Goal: Navigation & Orientation: Find specific page/section

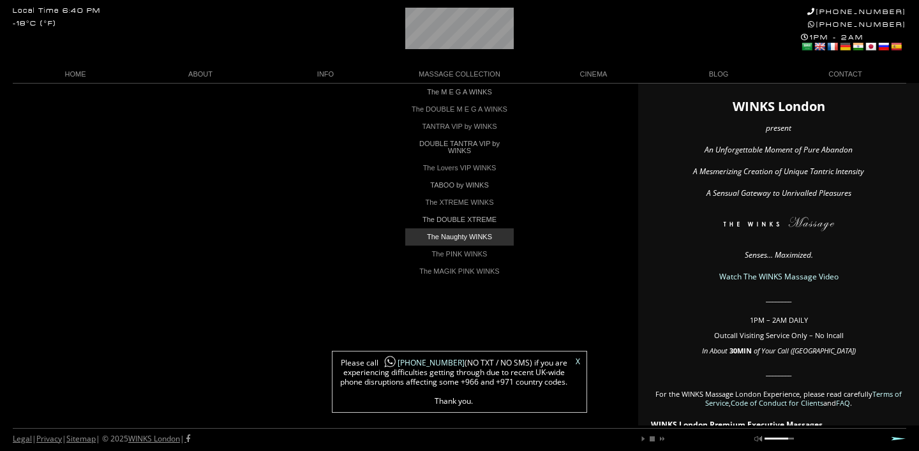
click at [472, 245] on link "The Naughty WINKS" at bounding box center [459, 237] width 109 height 17
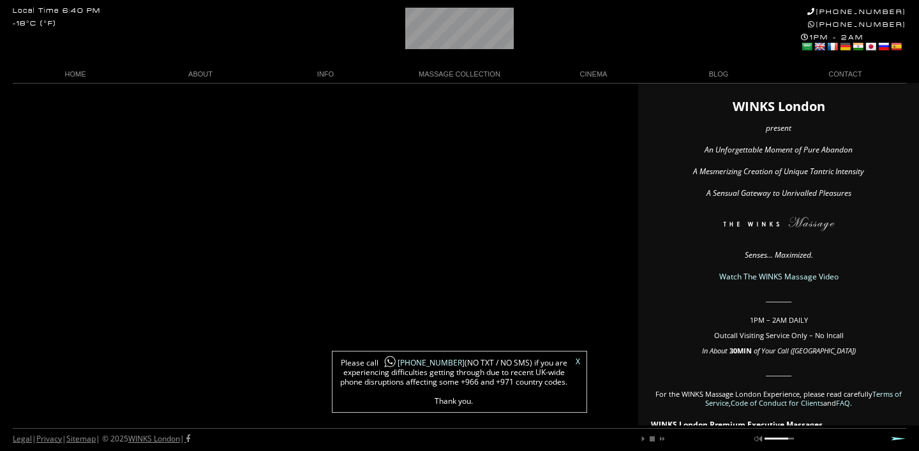
scroll to position [0, 18]
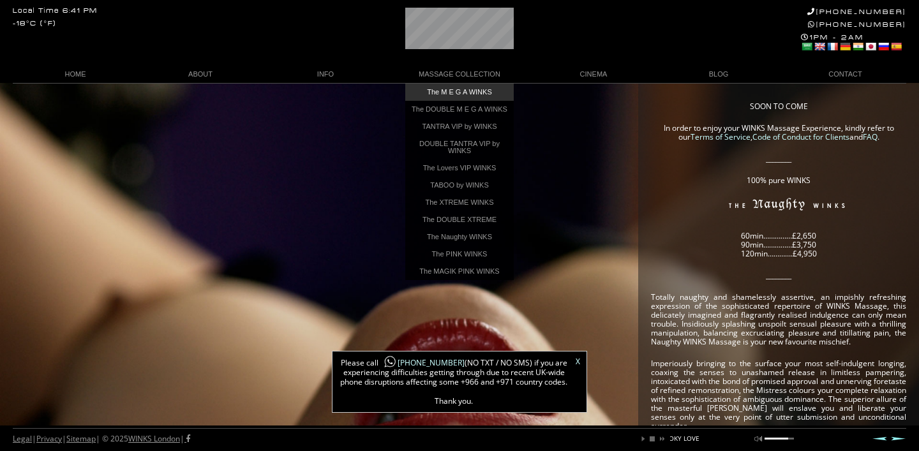
click at [453, 94] on link "The M E G A WINKS" at bounding box center [459, 92] width 109 height 17
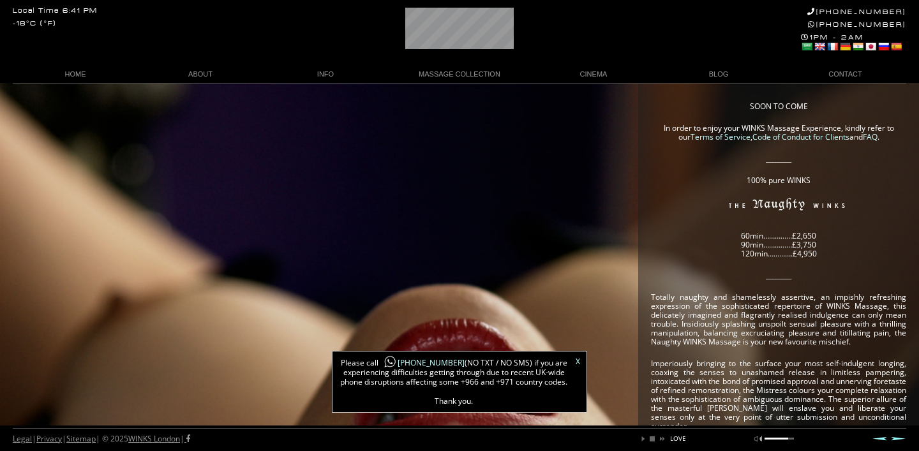
scroll to position [0, 237]
